Goal: Check status: Check status

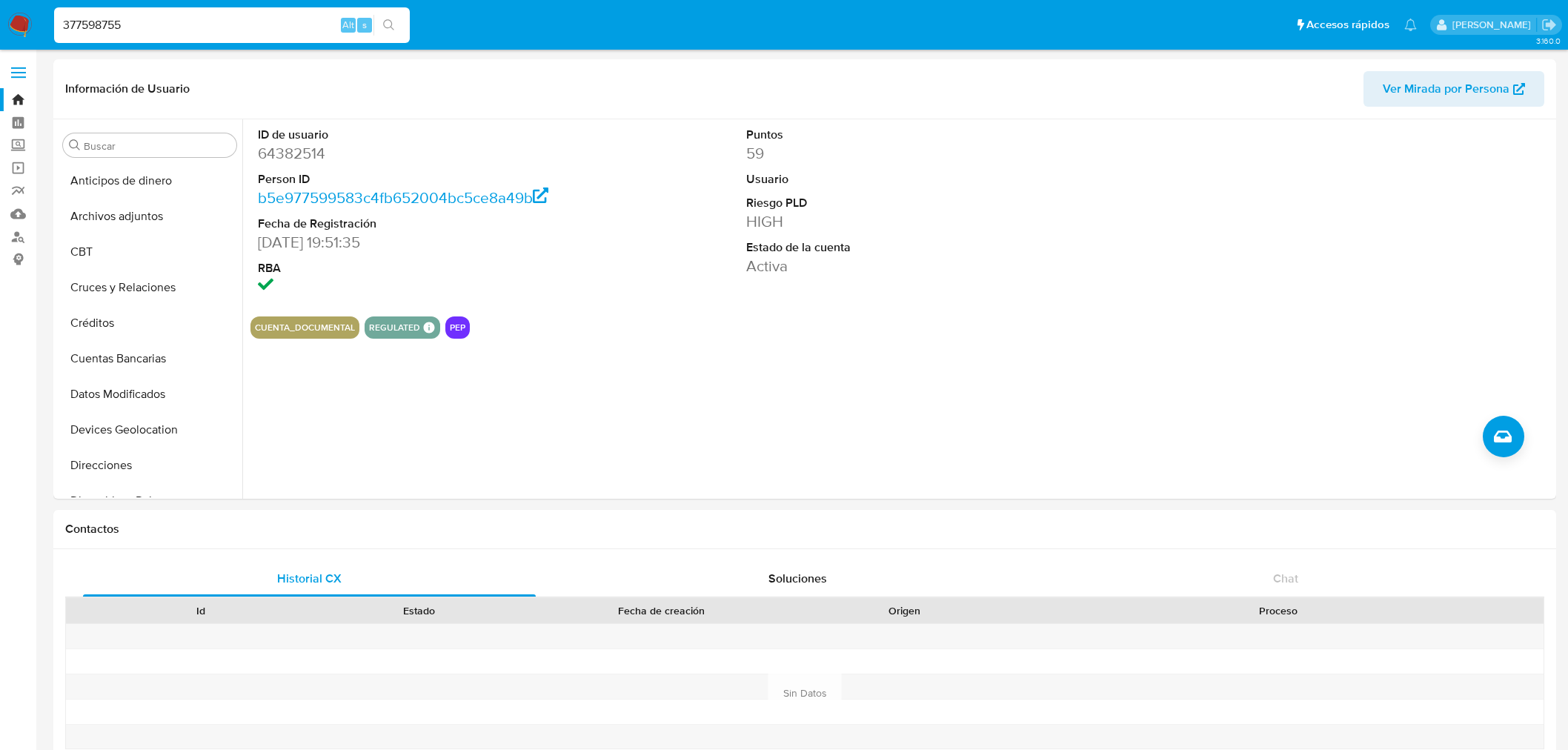
select select "10"
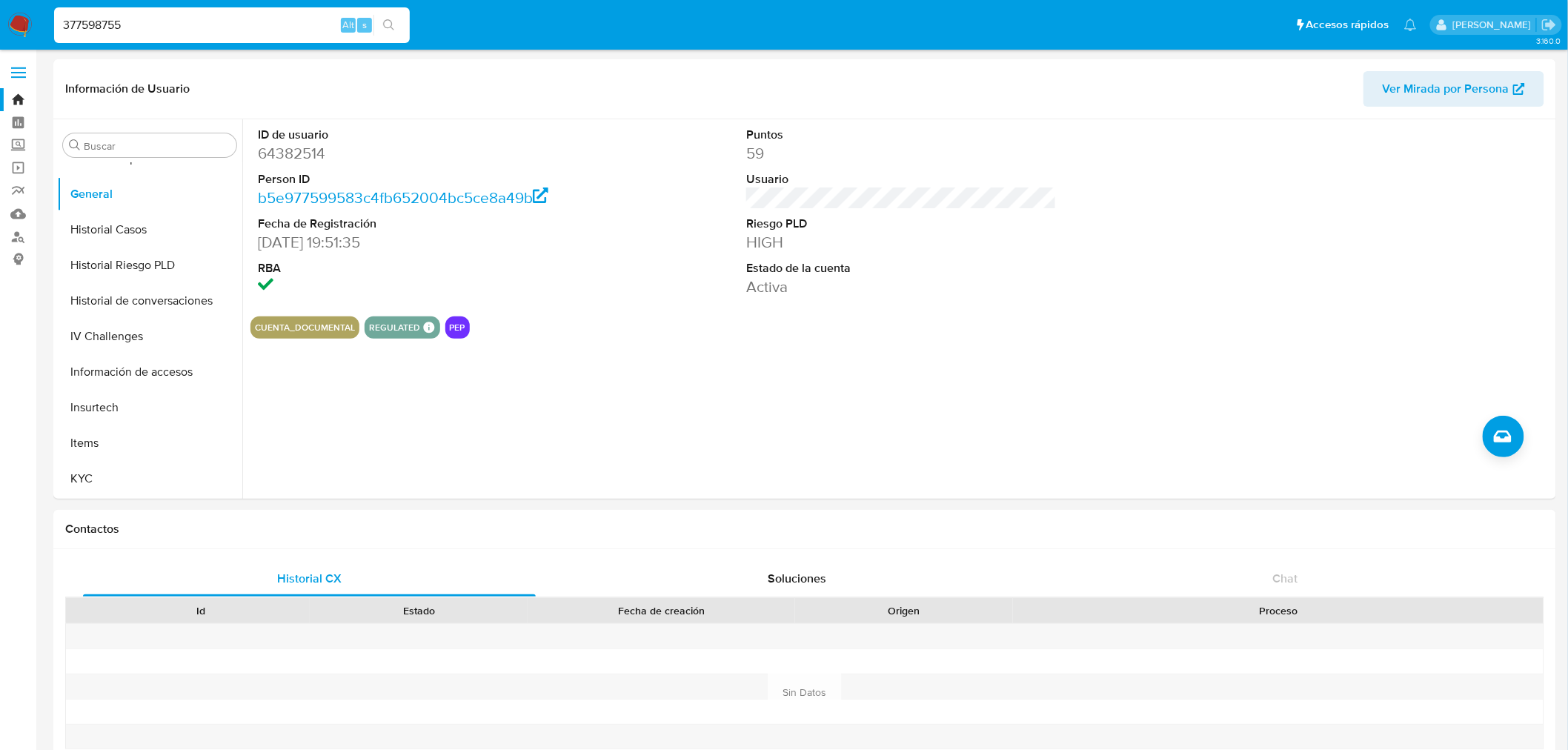
type input "377598755"
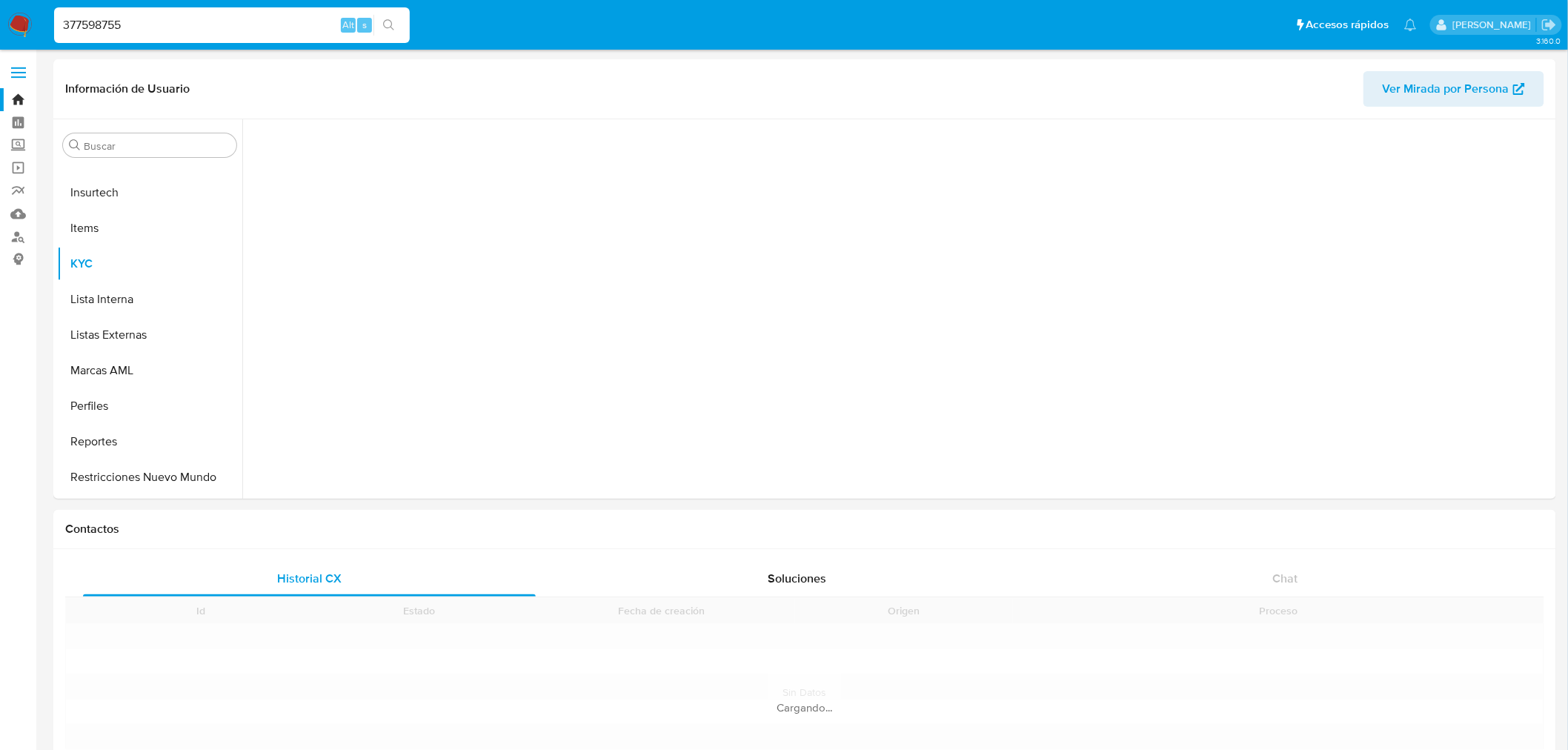
scroll to position [661, 0]
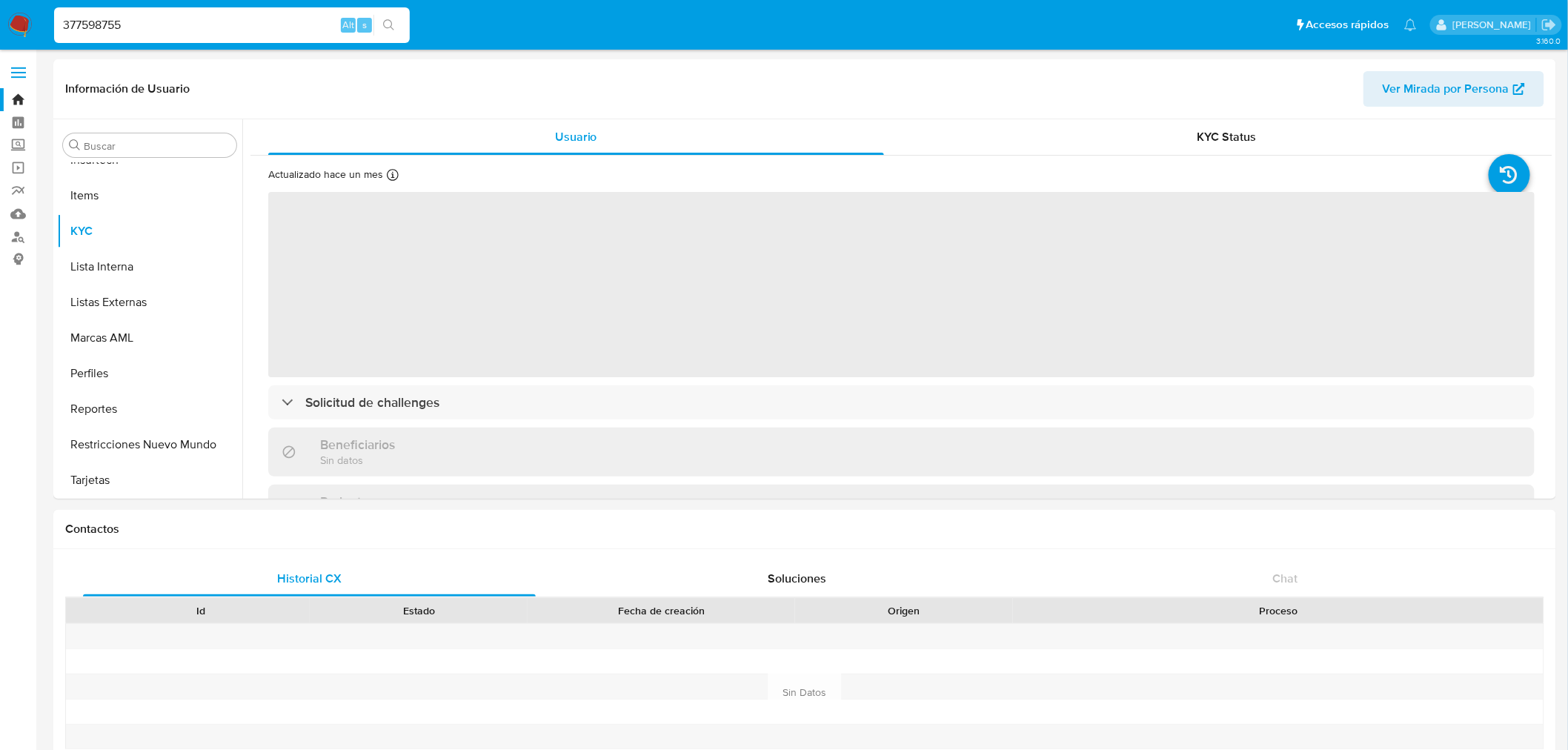
select select "10"
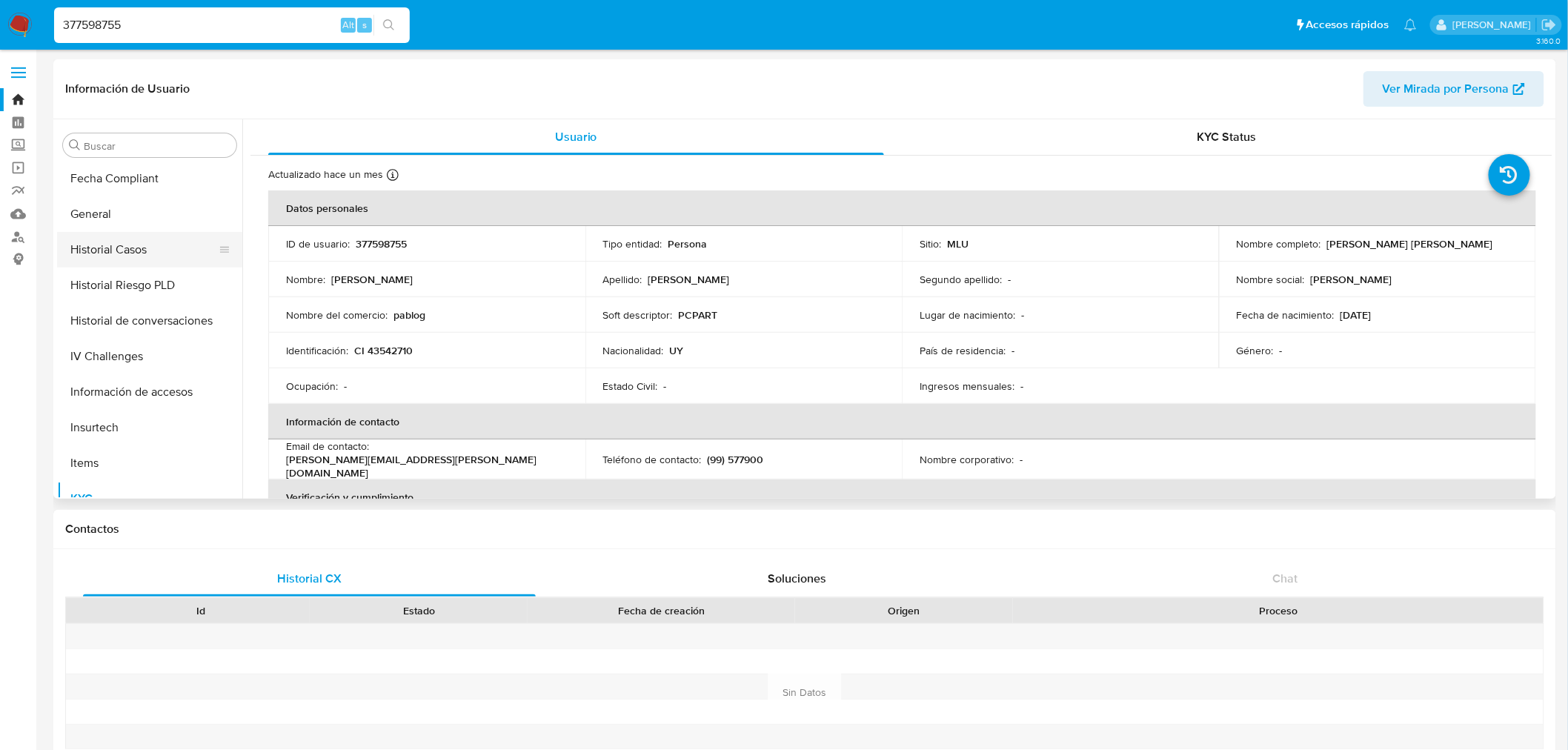
scroll to position [331, 0]
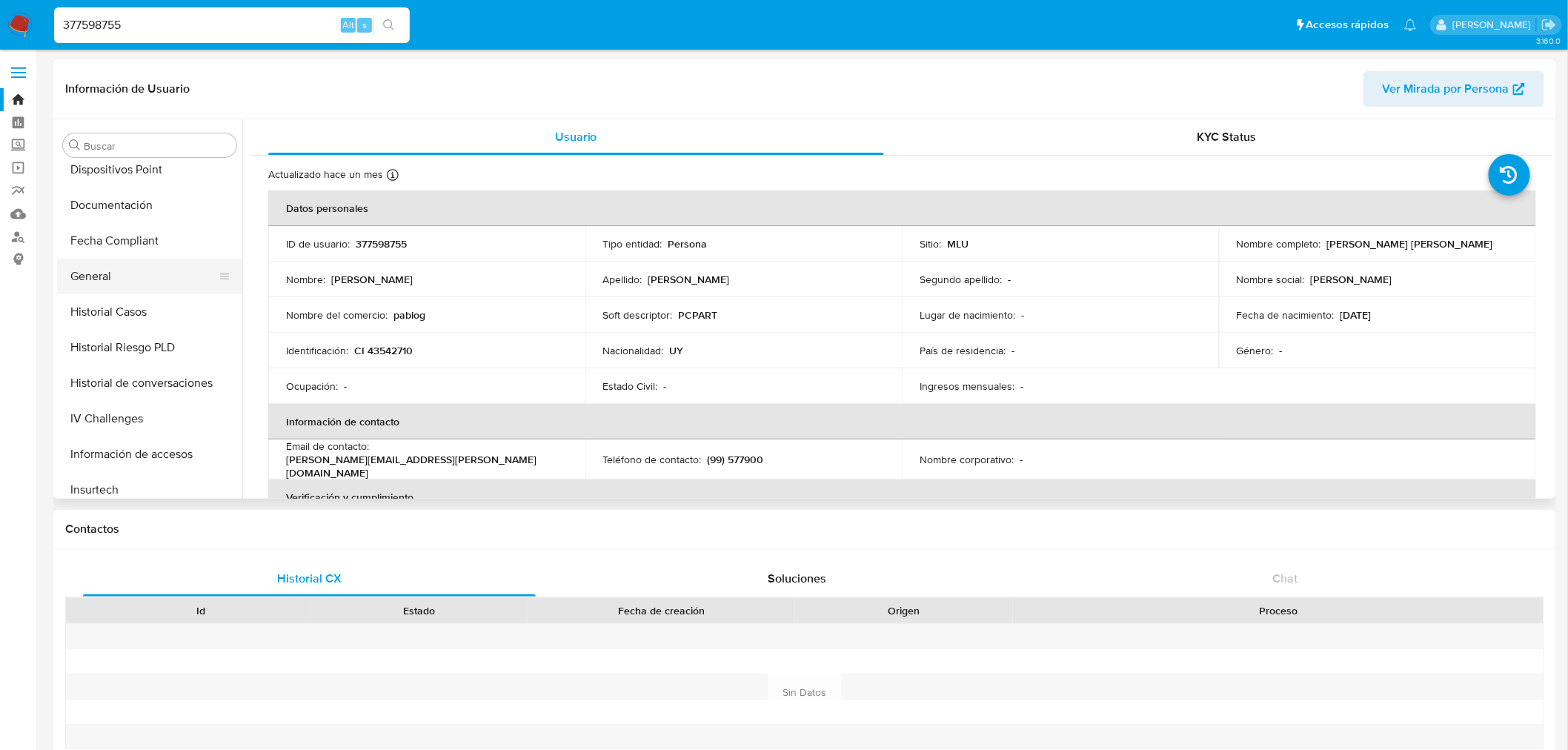
click at [158, 278] on button "General" at bounding box center [144, 277] width 174 height 35
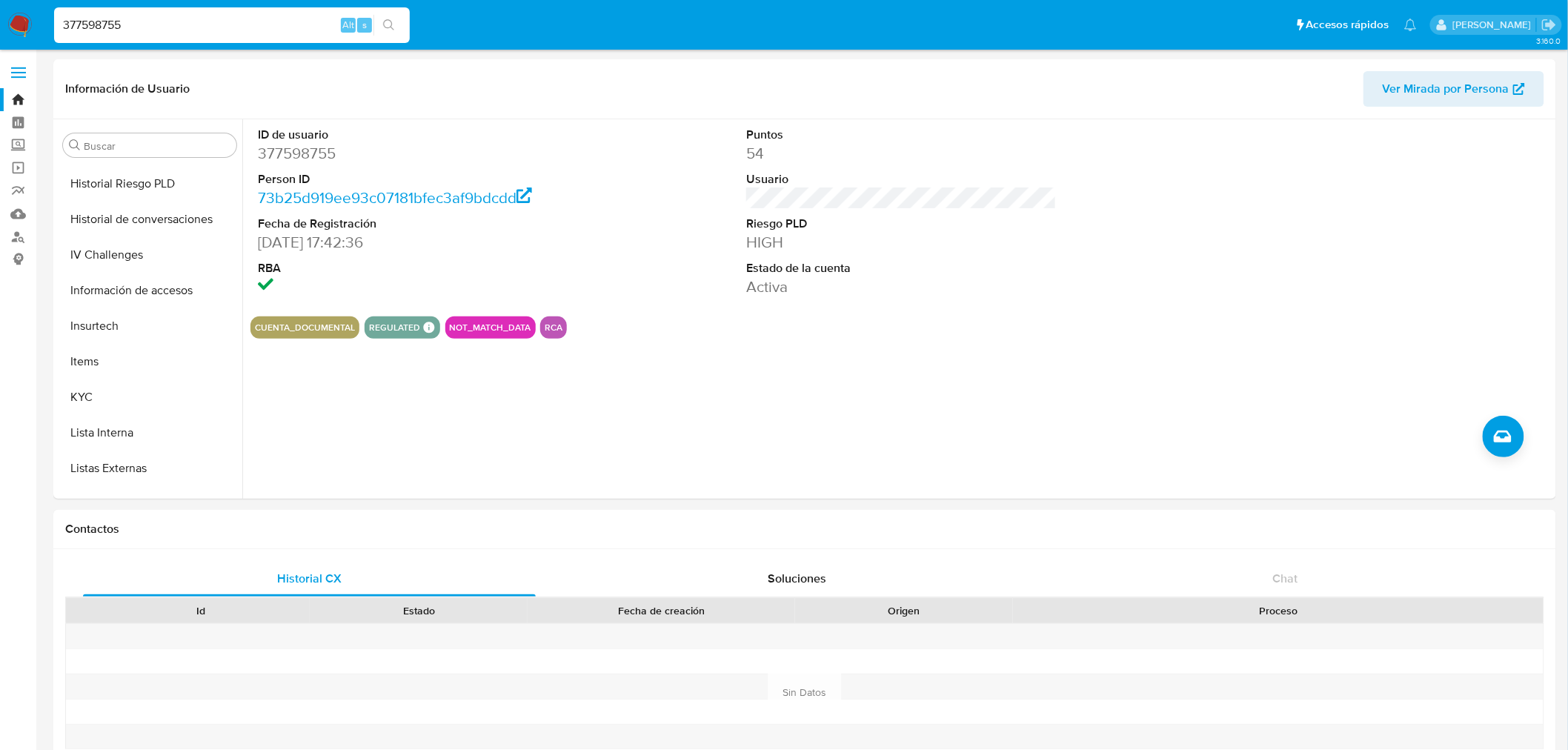
scroll to position [494, 0]
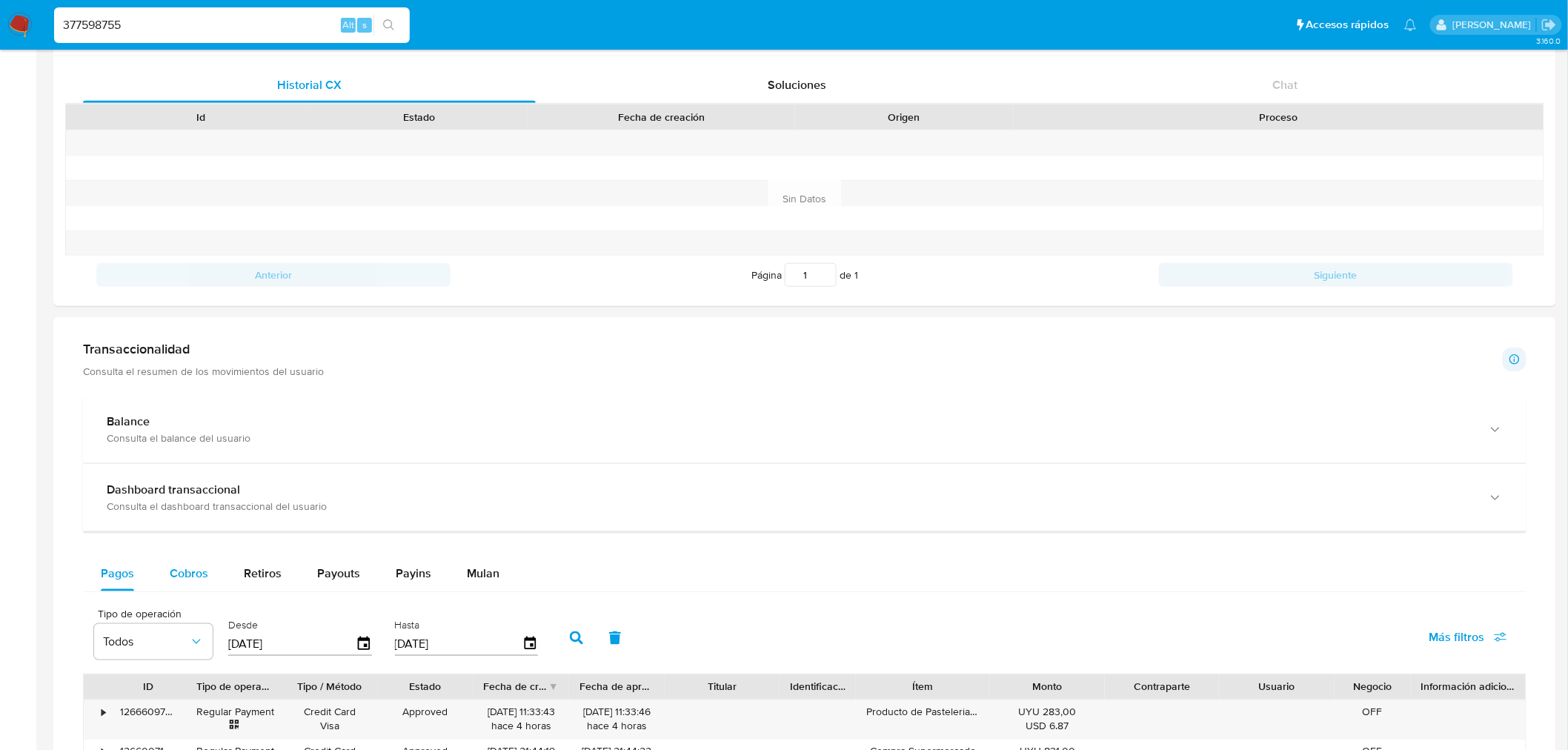
click at [174, 563] on div "Cobros" at bounding box center [189, 574] width 39 height 35
select select "10"
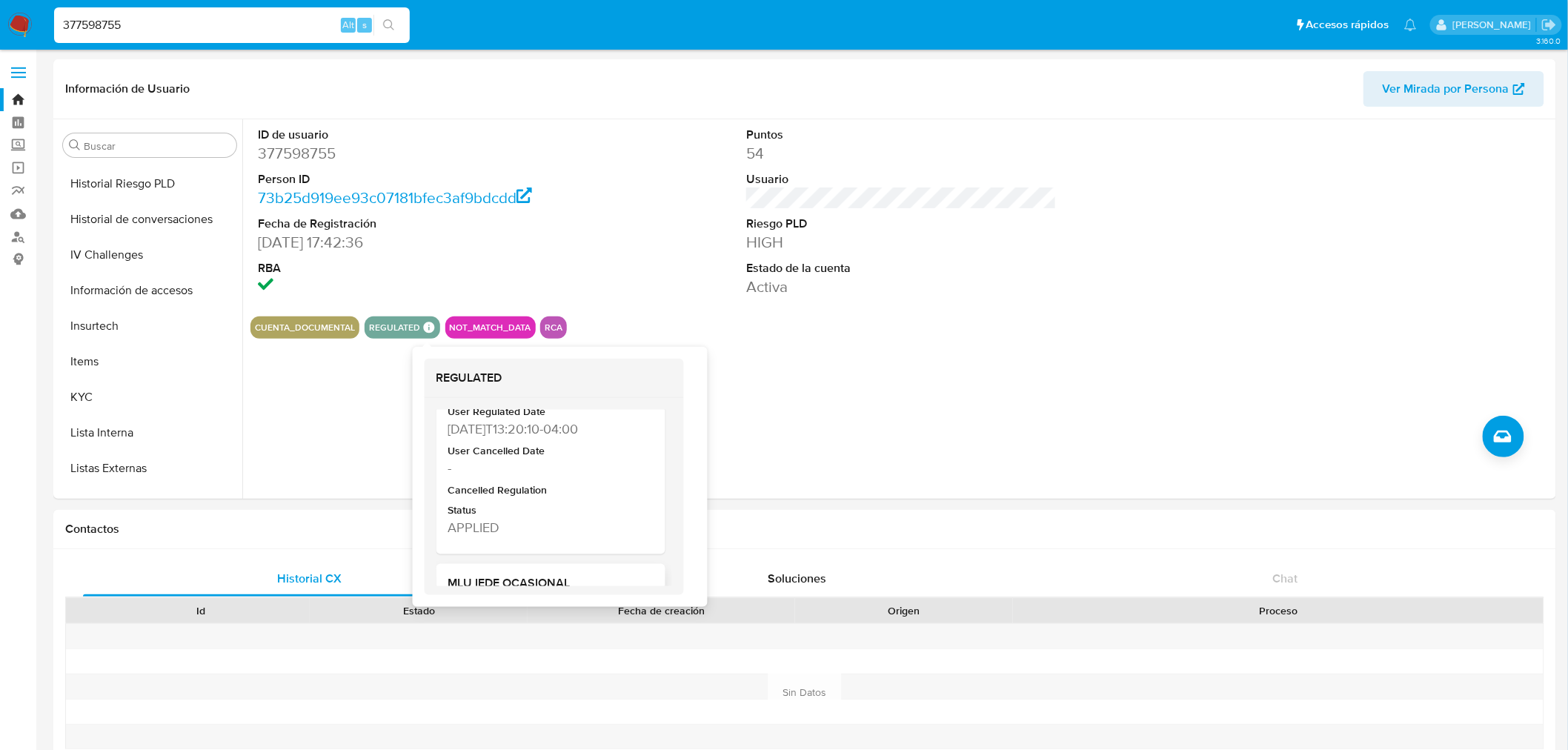
scroll to position [247, 0]
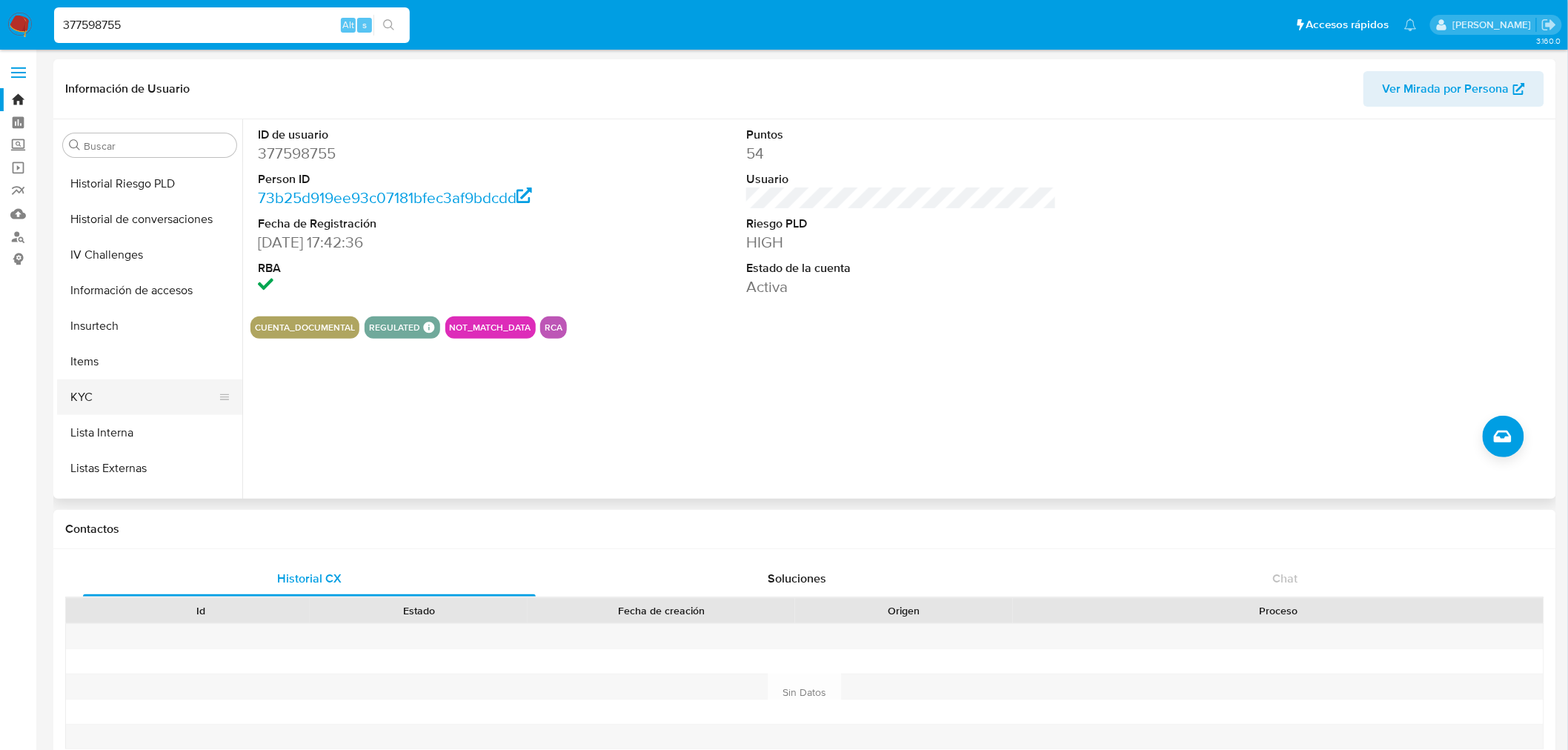
click at [69, 387] on button "KYC" at bounding box center [144, 397] width 174 height 35
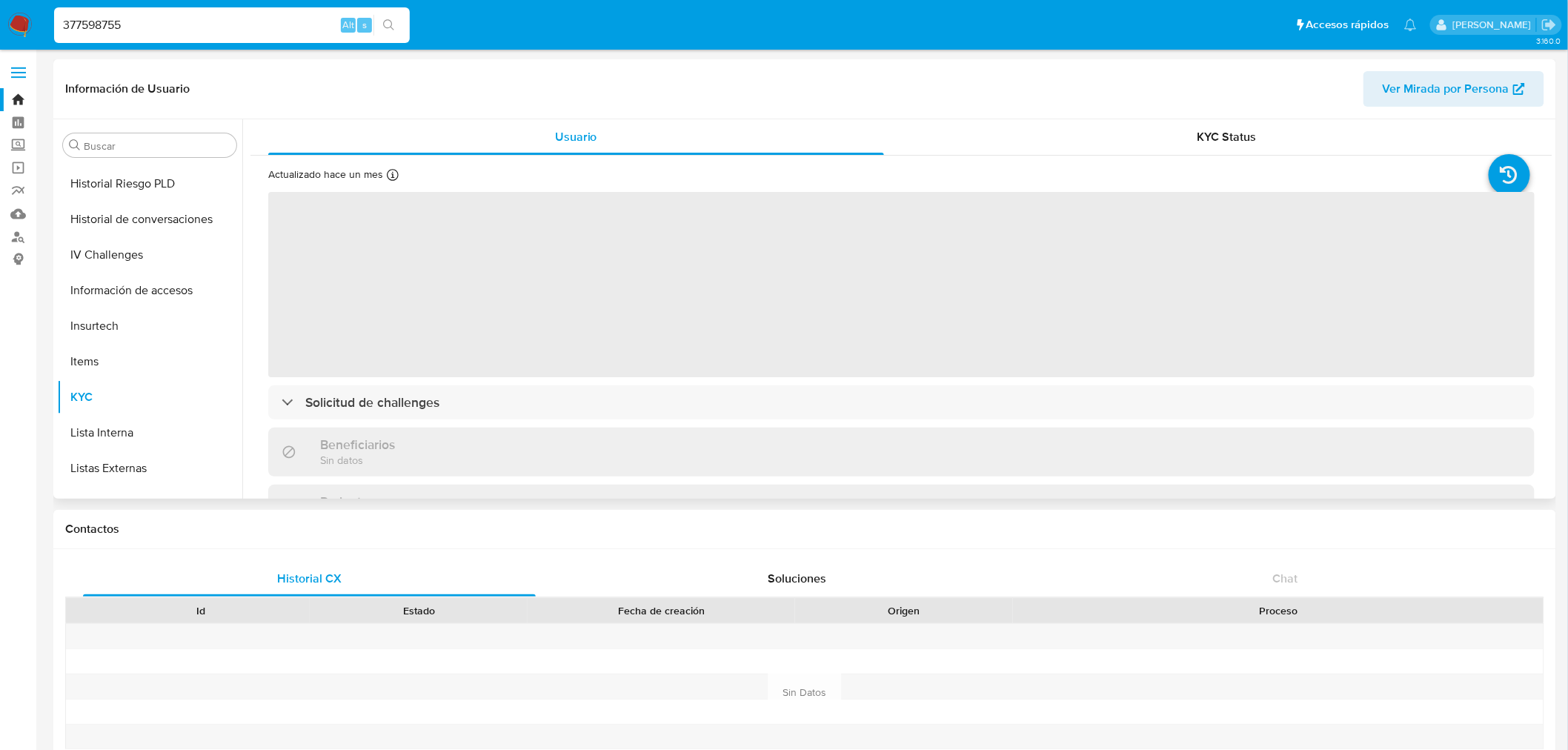
click at [1181, 115] on div "Información de Usuario Ver Mirada por Persona" at bounding box center [805, 89] width 1503 height 60
click at [1184, 130] on div "KYC Status" at bounding box center [1227, 137] width 616 height 35
